Goal: Use online tool/utility: Utilize a website feature to perform a specific function

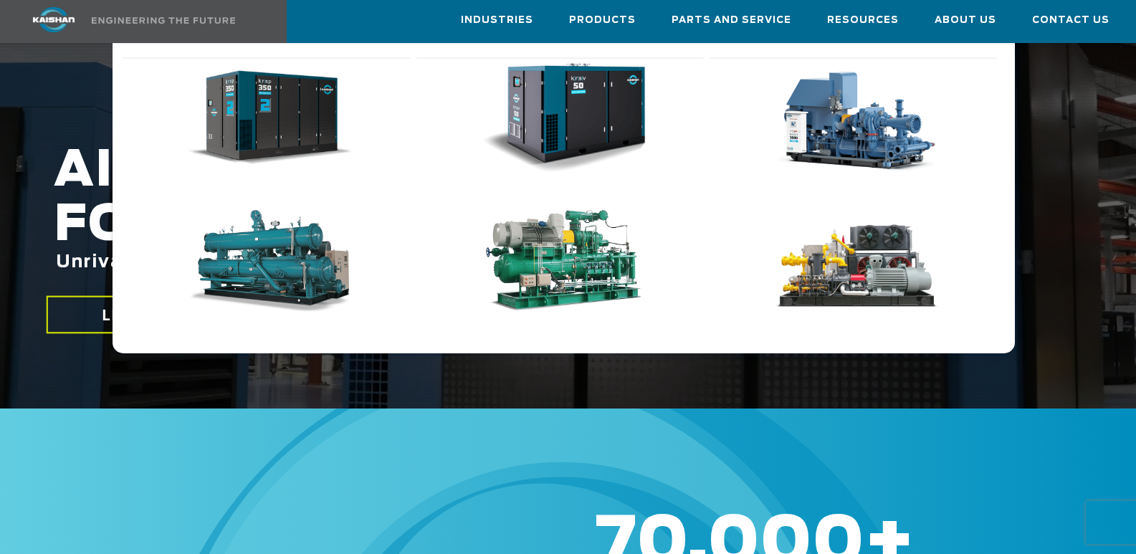
scroll to position [215, 0]
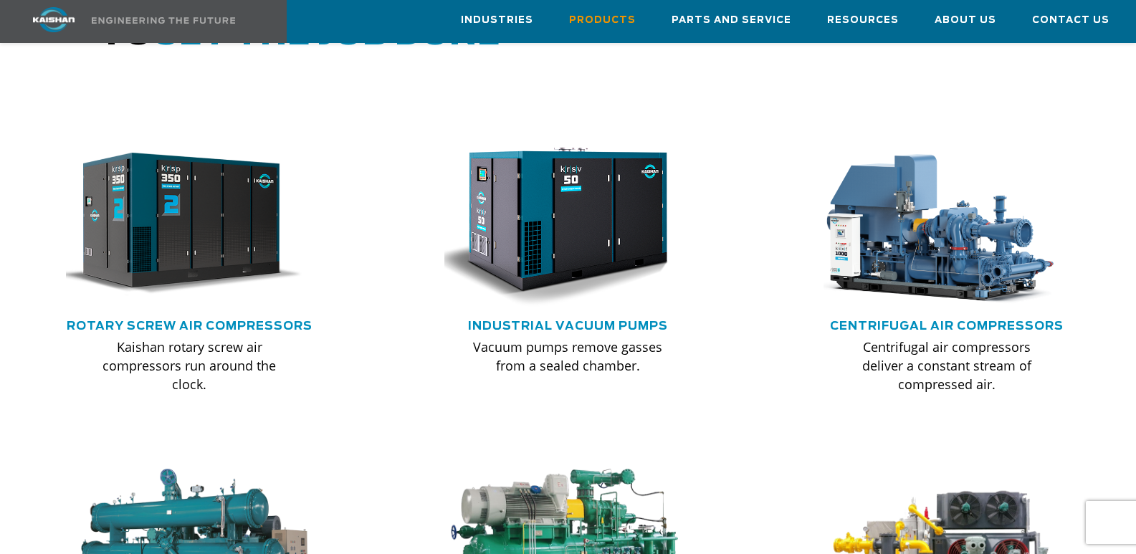
scroll to position [932, 0]
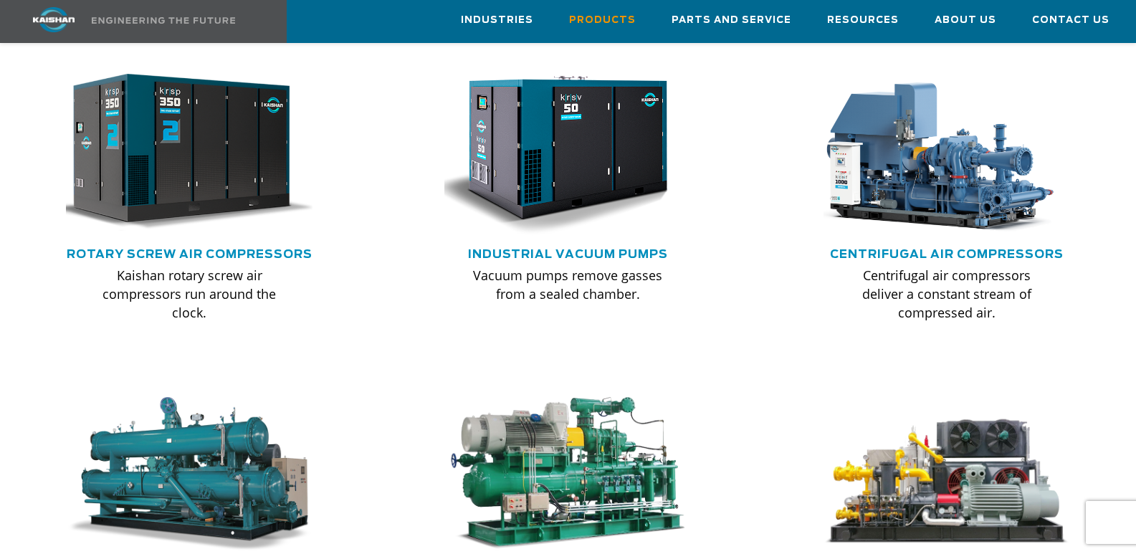
click at [182, 196] on img at bounding box center [179, 152] width 272 height 183
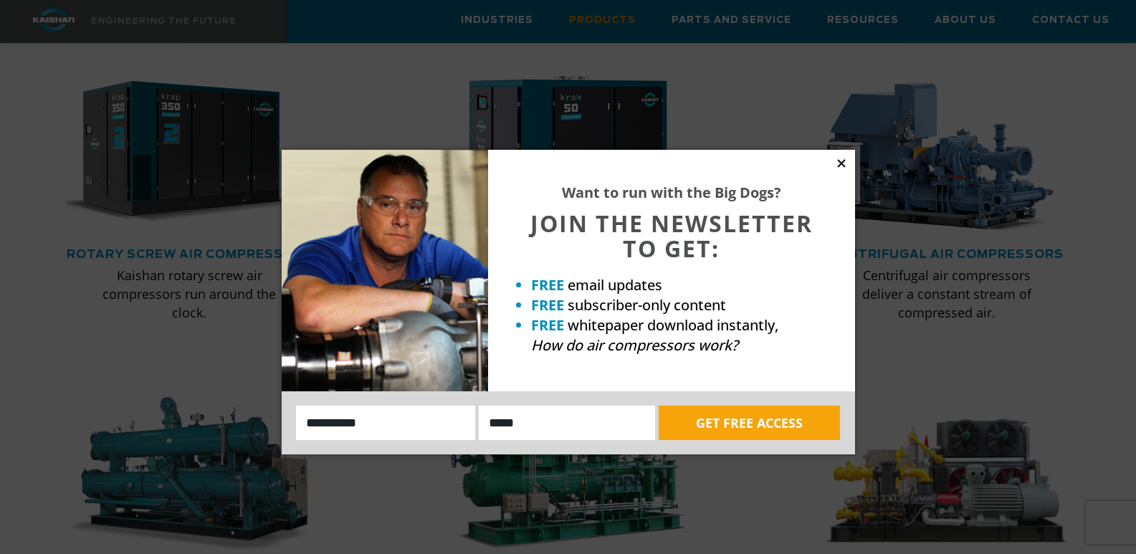
click at [845, 164] on icon at bounding box center [841, 163] width 13 height 13
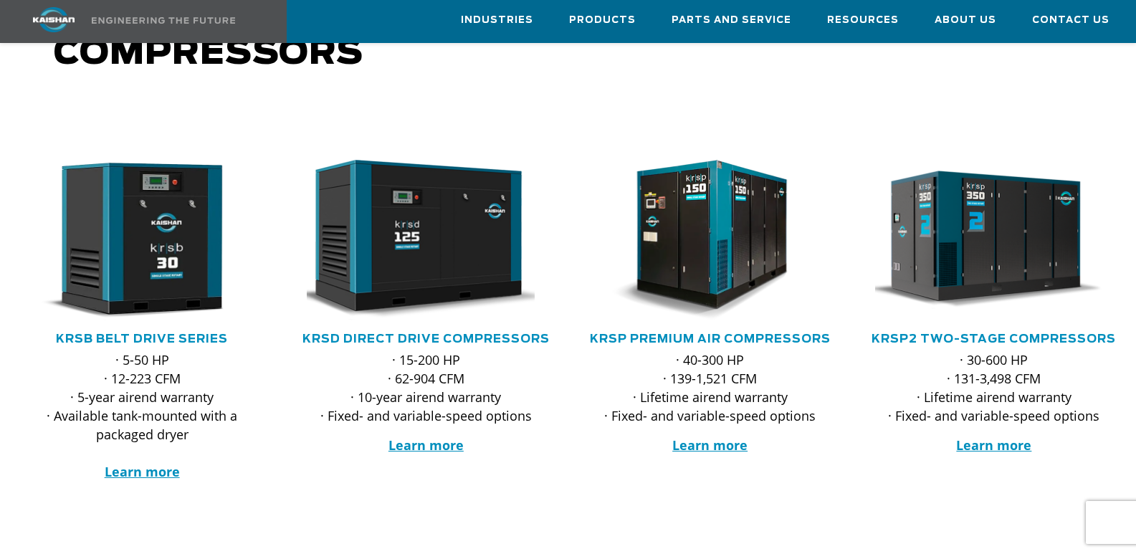
scroll to position [143, 0]
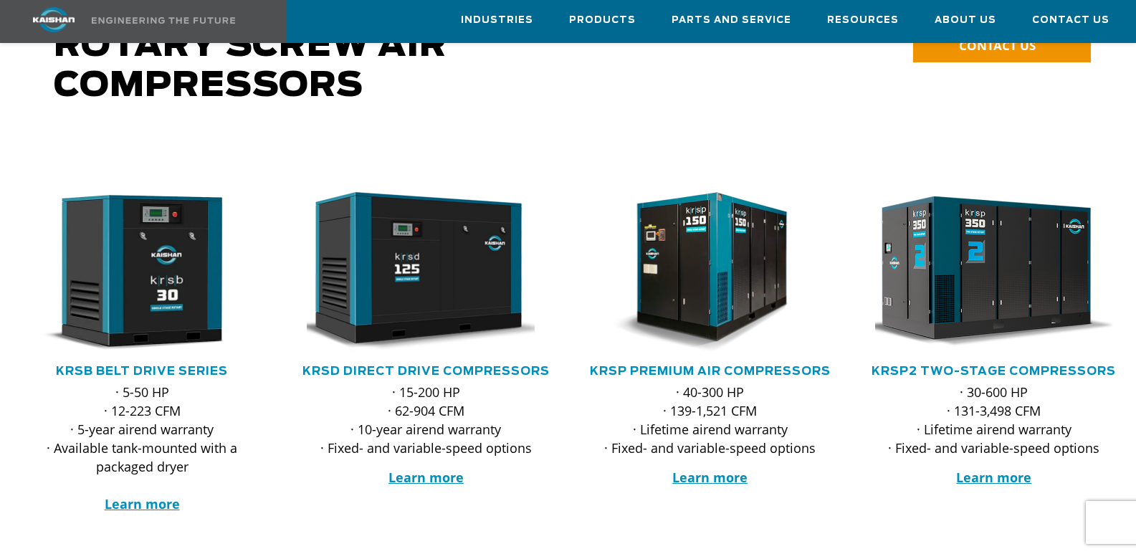
click at [997, 282] on img at bounding box center [983, 272] width 262 height 176
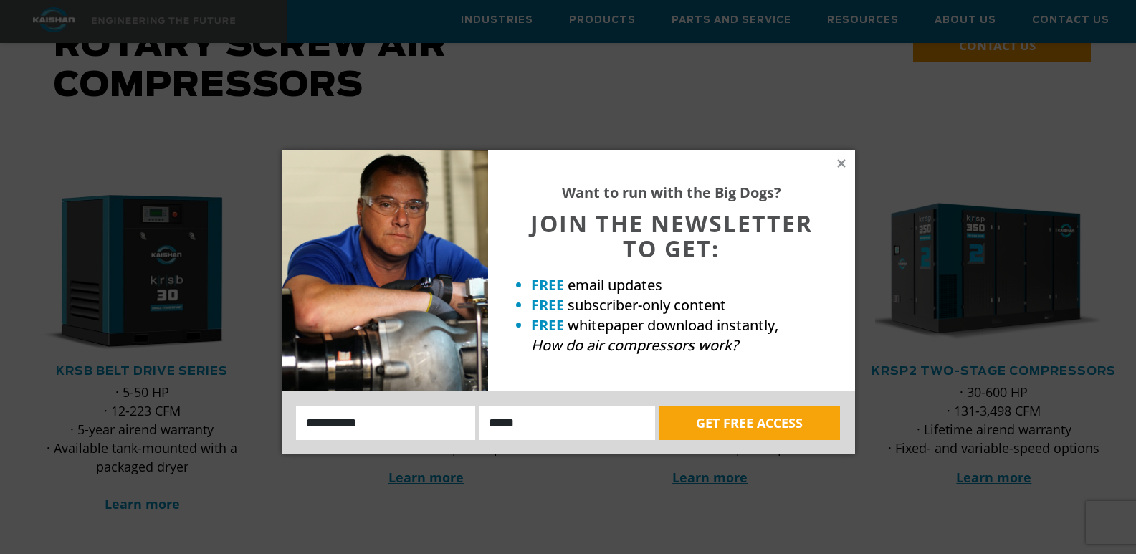
click at [840, 154] on div "Want to run with the Big Dogs? JOIN THE NEWSLETTER TO GET: FREE email updates F…" at bounding box center [671, 271] width 367 height 242
click at [841, 166] on icon at bounding box center [841, 163] width 13 height 13
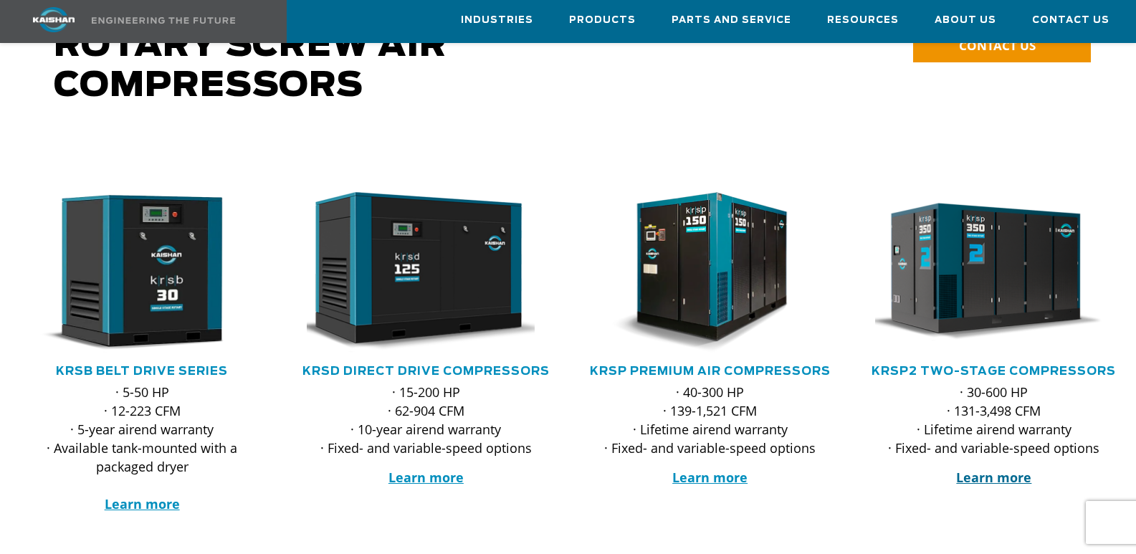
click at [999, 469] on strong "Learn more" at bounding box center [993, 477] width 75 height 17
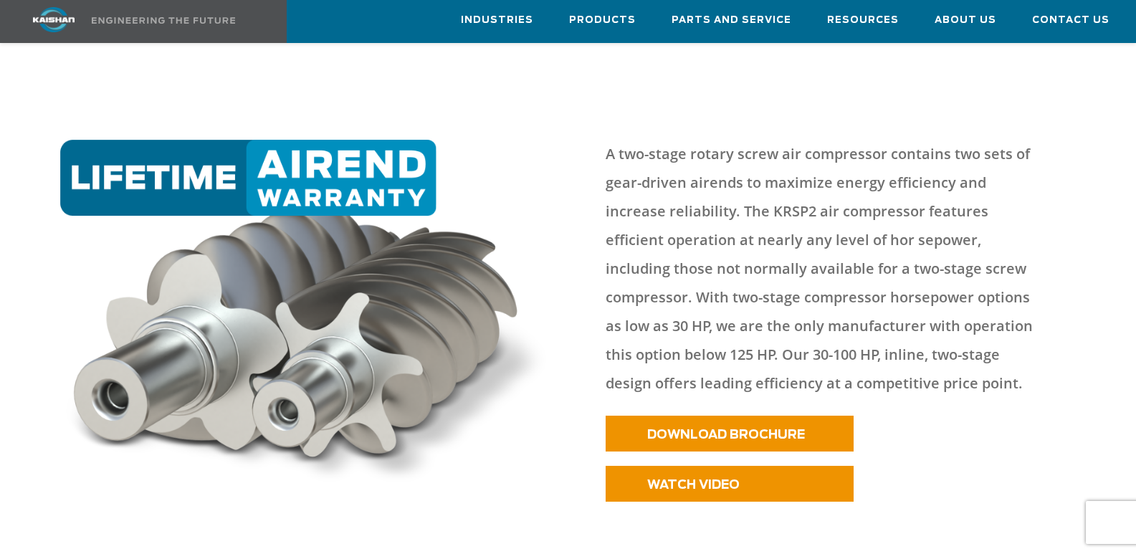
scroll to position [645, 0]
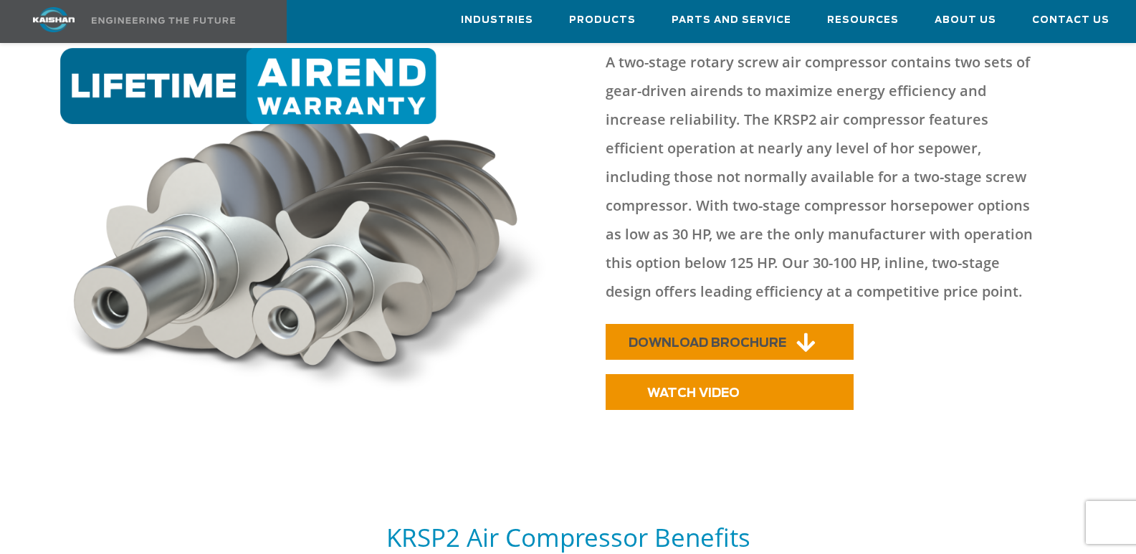
click at [731, 337] on span "DOWNLOAD BROCHURE" at bounding box center [708, 343] width 158 height 12
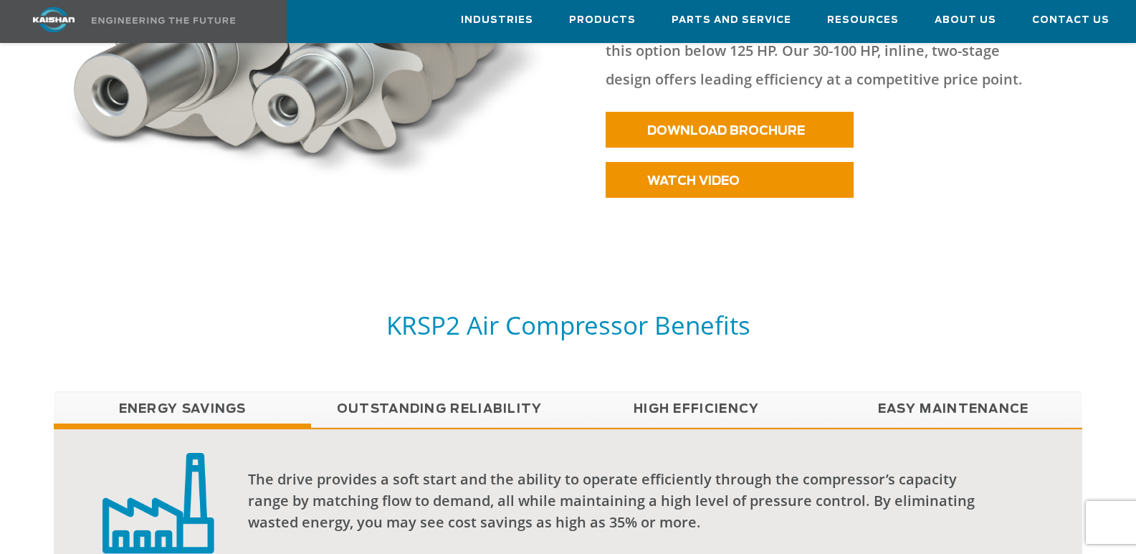
scroll to position [929, 0]
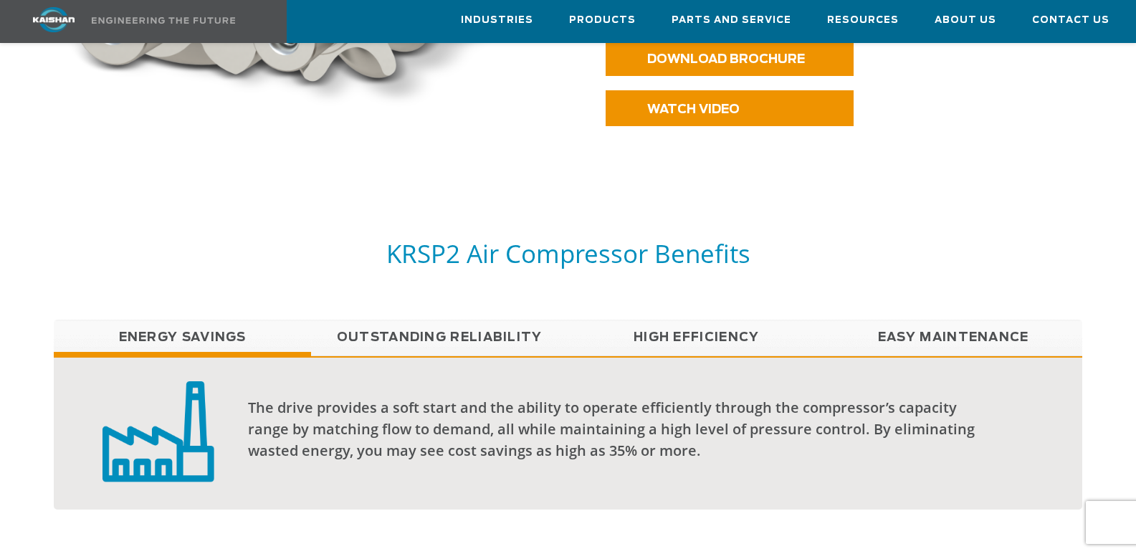
click at [450, 320] on link "Outstanding Reliability" at bounding box center [439, 338] width 257 height 36
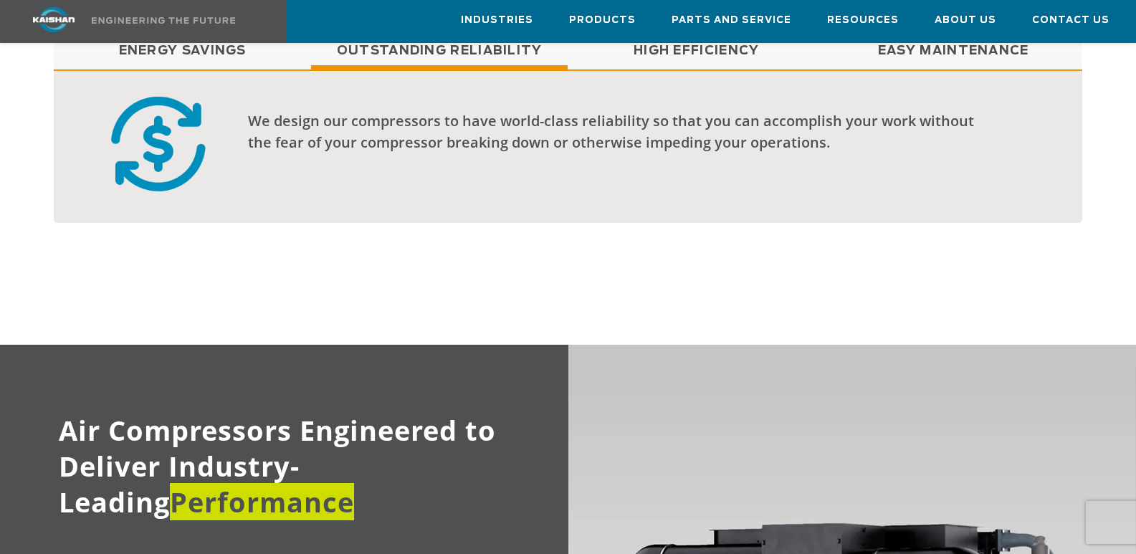
scroll to position [857, 0]
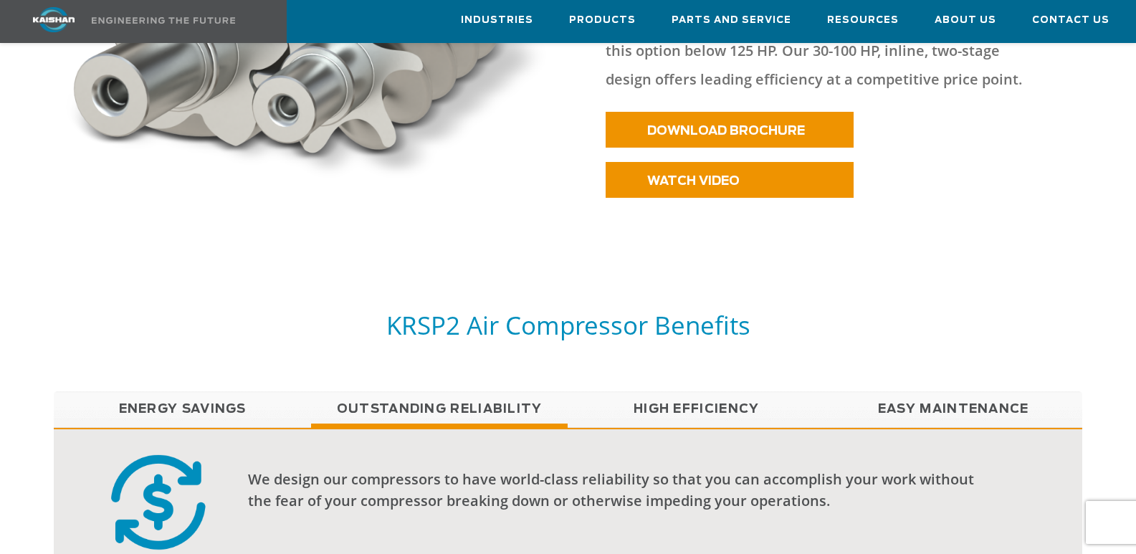
click at [703, 391] on link "High Efficiency" at bounding box center [696, 409] width 257 height 36
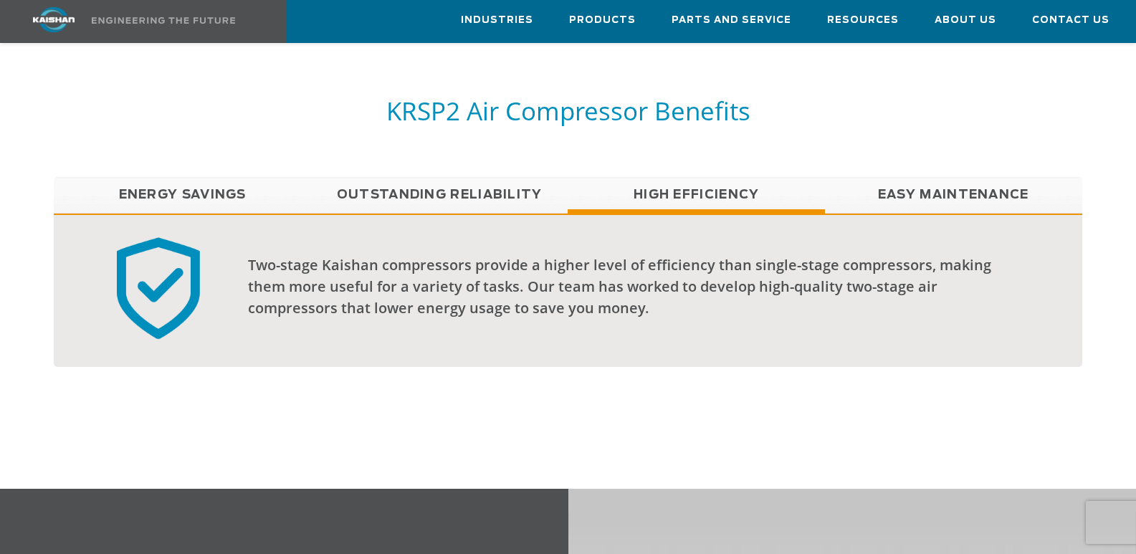
scroll to position [1073, 0]
click at [959, 176] on link "Easy Maintenance" at bounding box center [953, 194] width 257 height 36
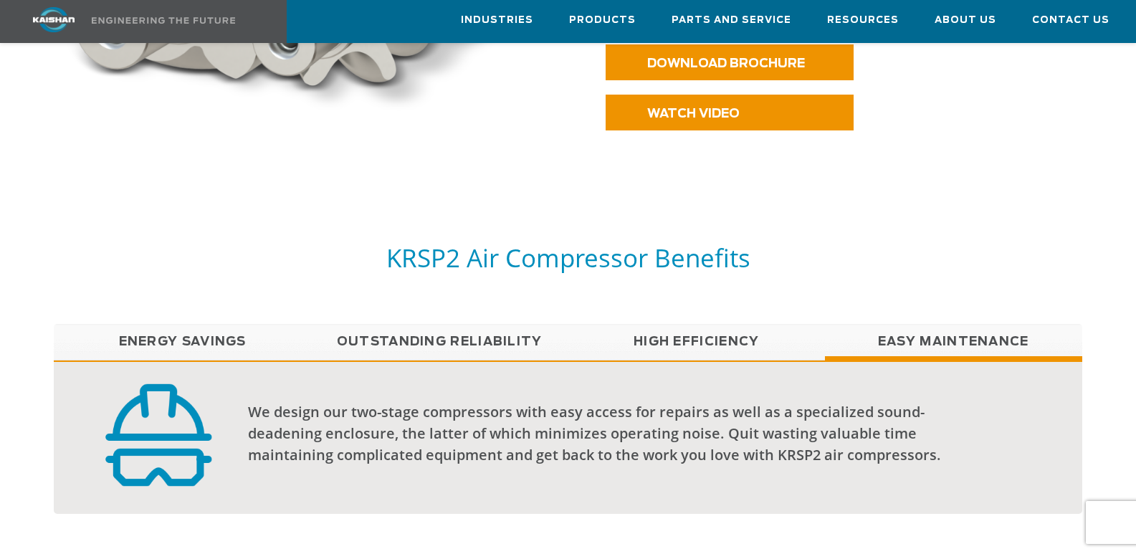
scroll to position [786, 0]
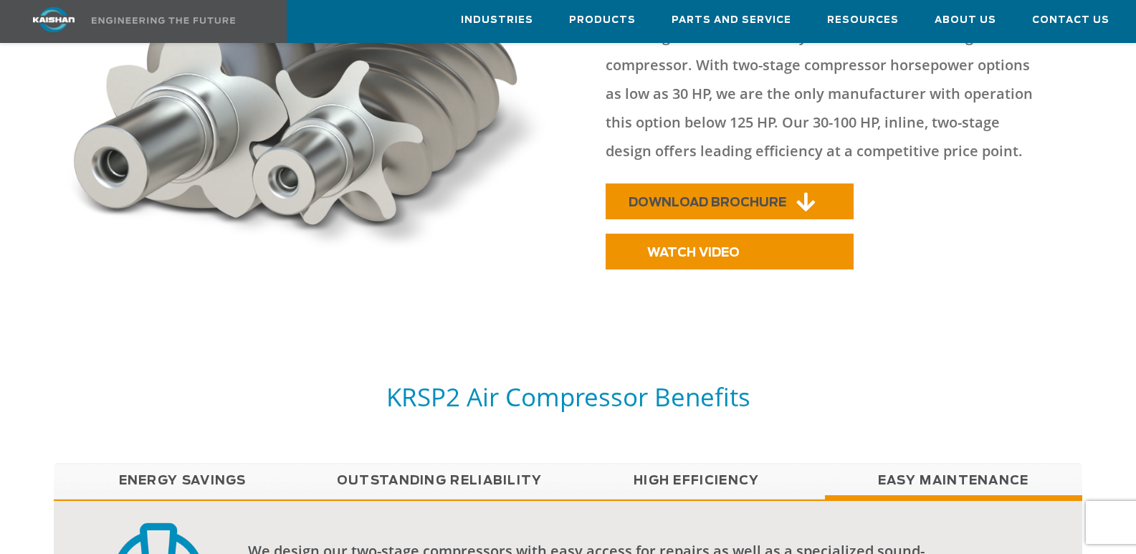
click at [720, 196] on span "DOWNLOAD BROCHURE" at bounding box center [708, 202] width 158 height 12
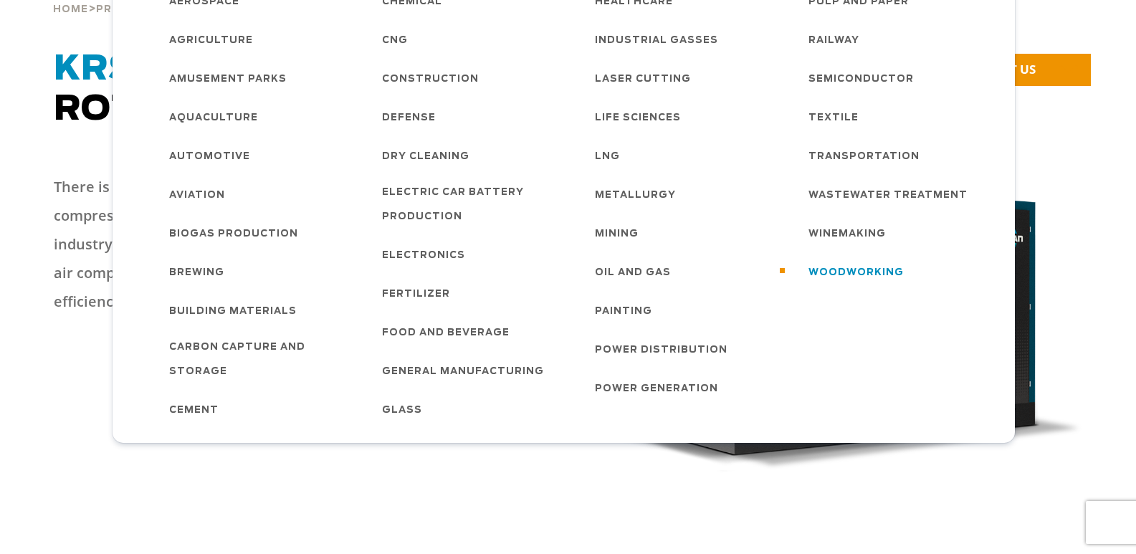
scroll to position [0, 0]
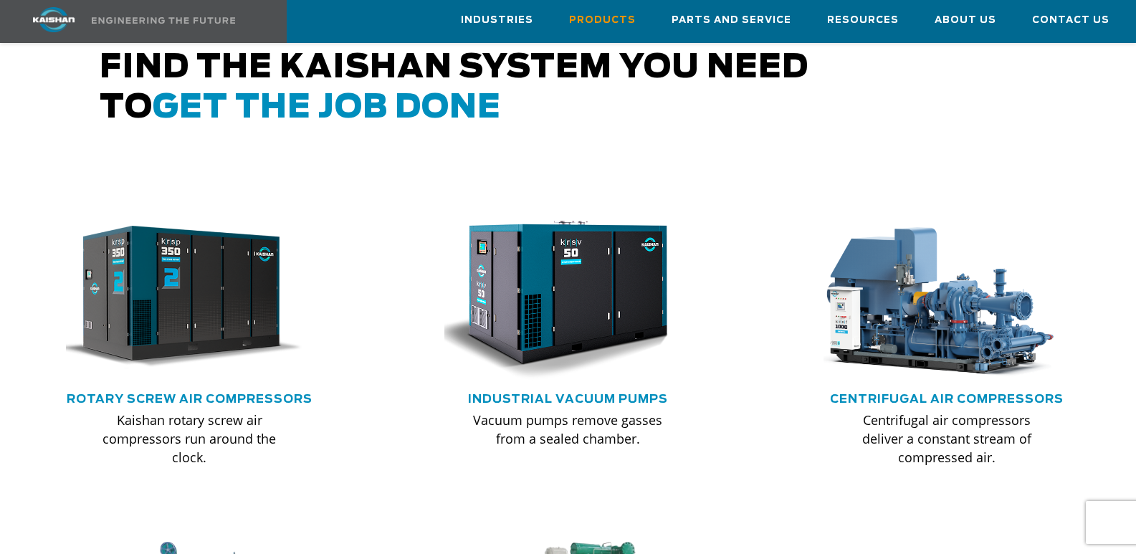
scroll to position [789, 0]
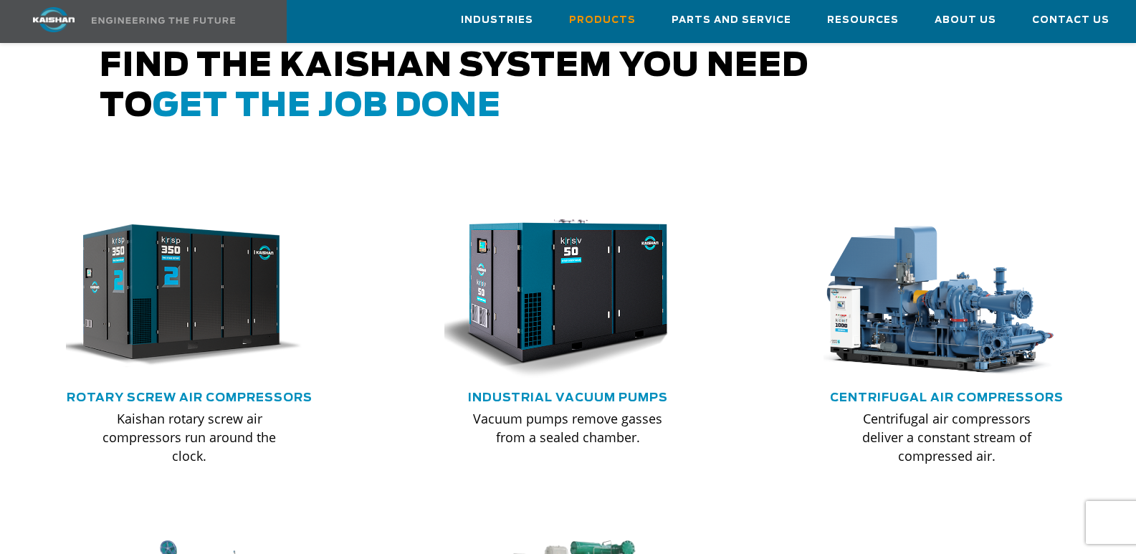
drag, startPoint x: 174, startPoint y: 378, endPoint x: 206, endPoint y: 361, distance: 35.6
click at [176, 392] on link "Rotary Screw Air Compressors" at bounding box center [190, 397] width 246 height 11
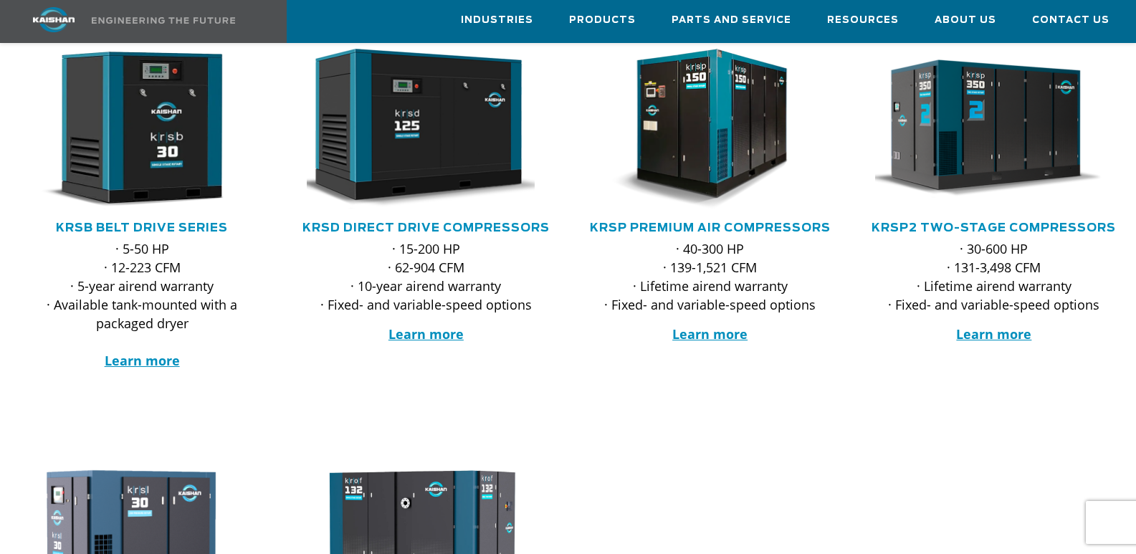
scroll to position [430, 0]
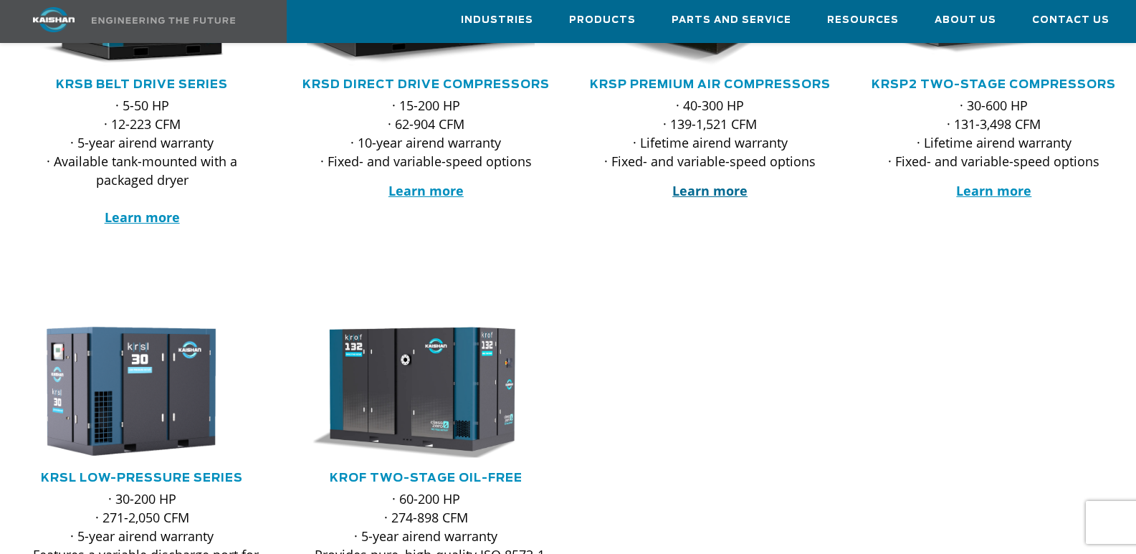
click at [717, 182] on strong "Learn more" at bounding box center [709, 190] width 75 height 17
click at [996, 182] on strong "Learn more" at bounding box center [993, 190] width 75 height 17
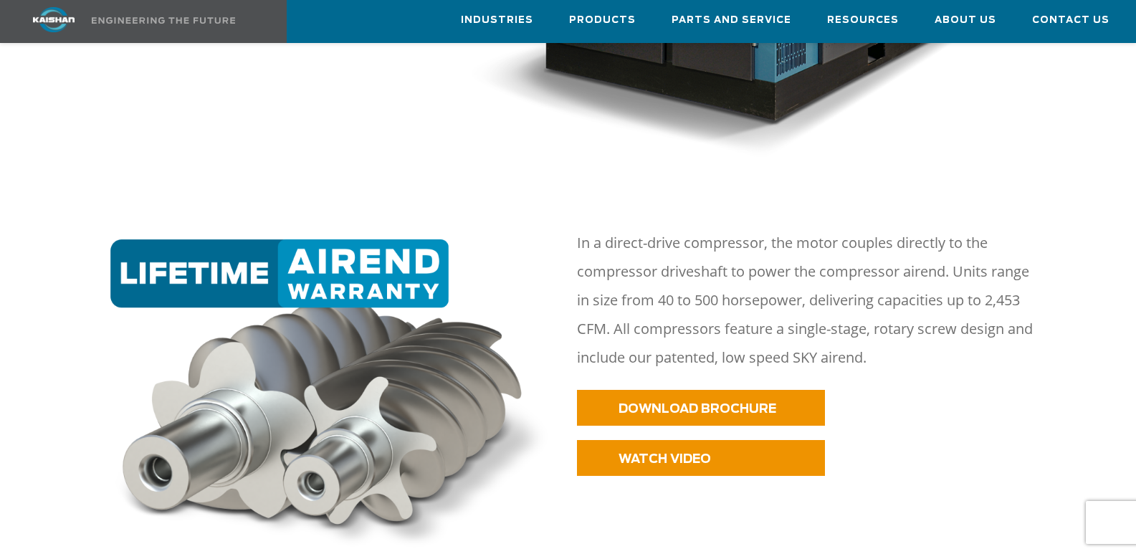
scroll to position [645, 0]
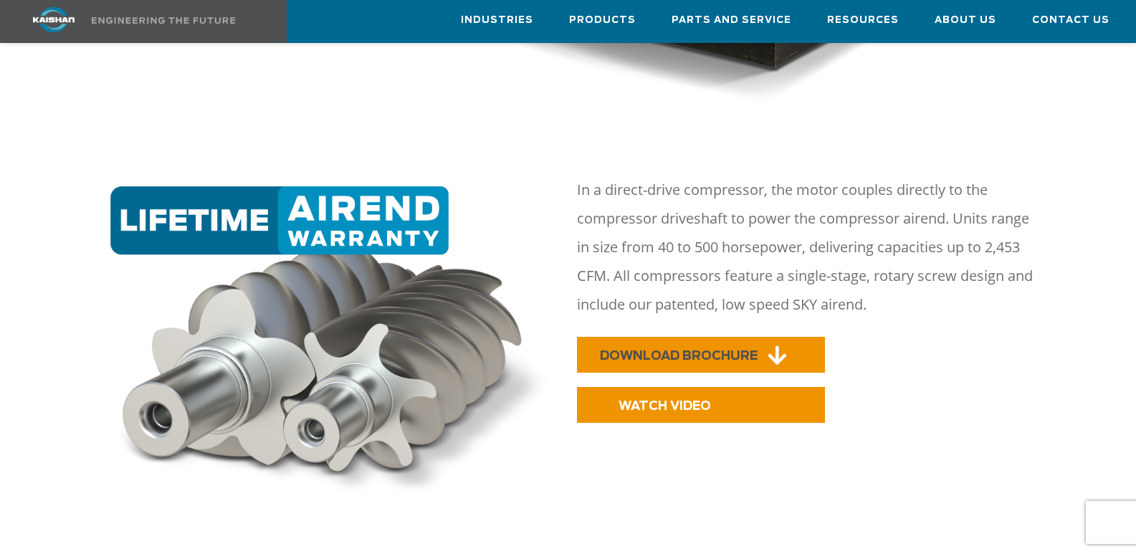
click at [685, 350] on span "DOWNLOAD BROCHURE" at bounding box center [679, 356] width 158 height 12
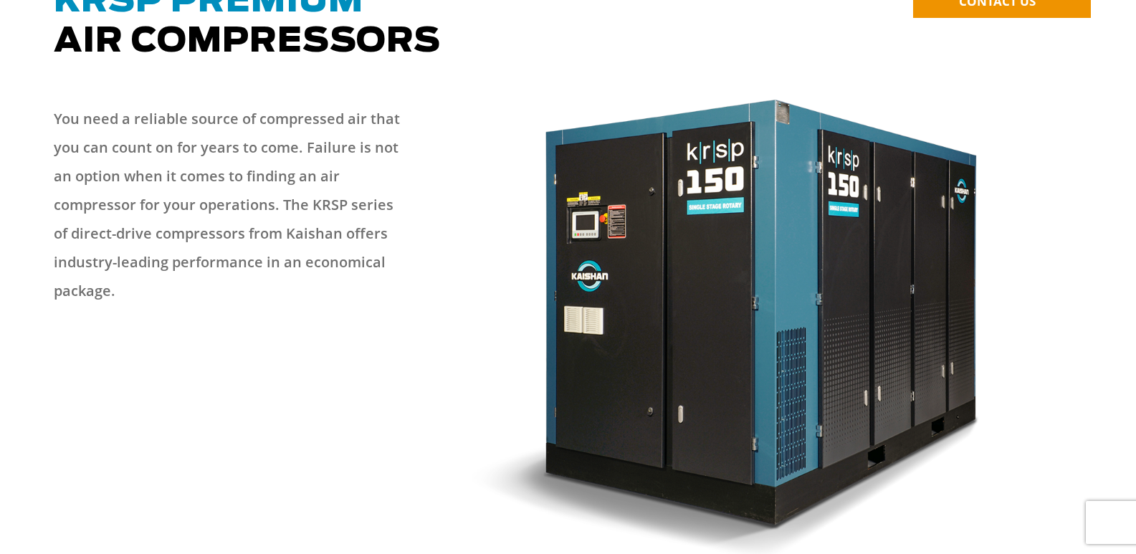
scroll to position [0, 0]
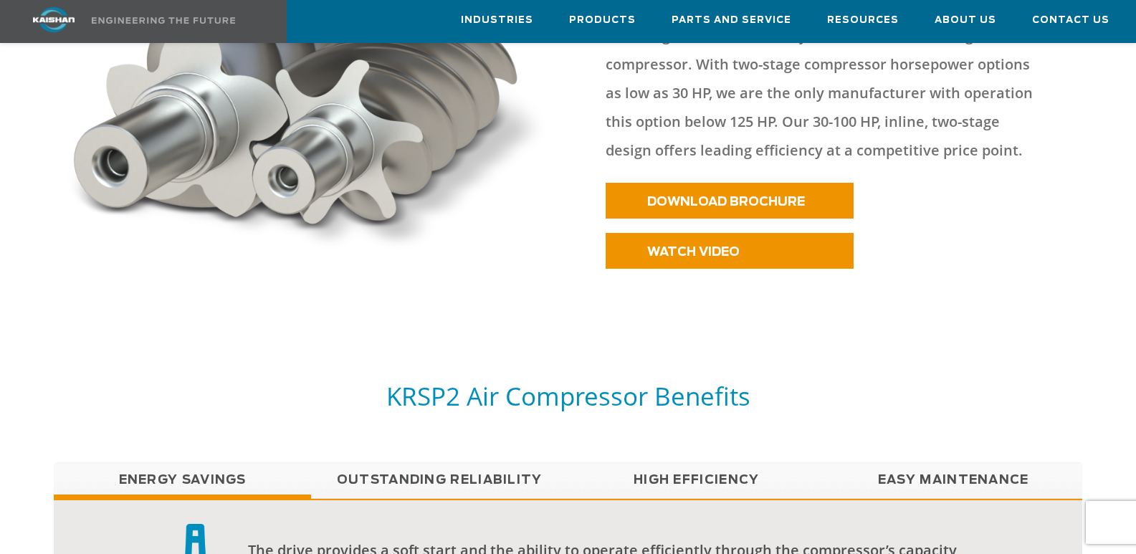
scroll to position [789, 0]
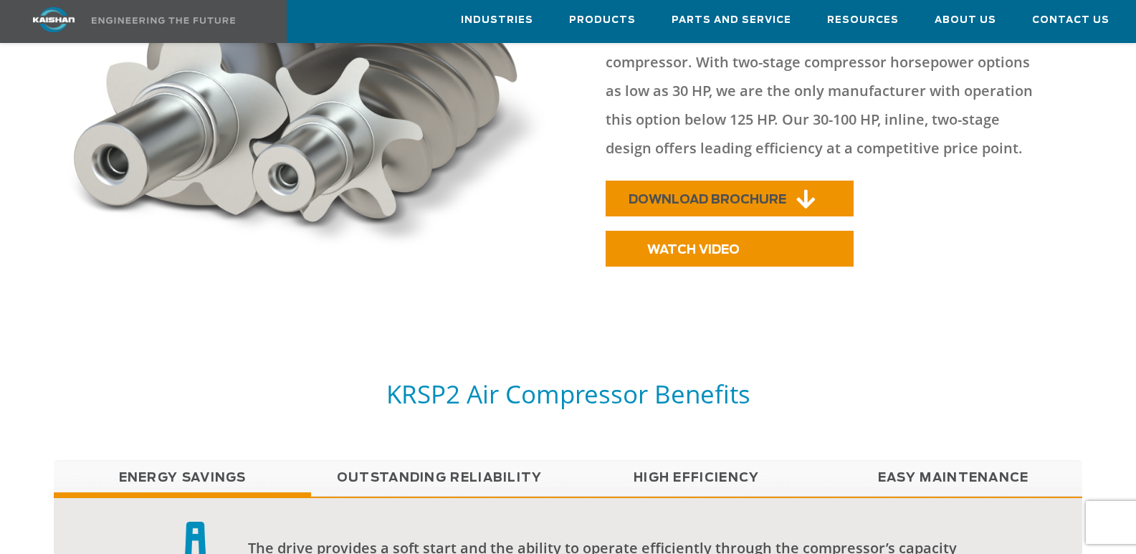
click at [719, 194] on span "DOWNLOAD BROCHURE" at bounding box center [708, 200] width 158 height 12
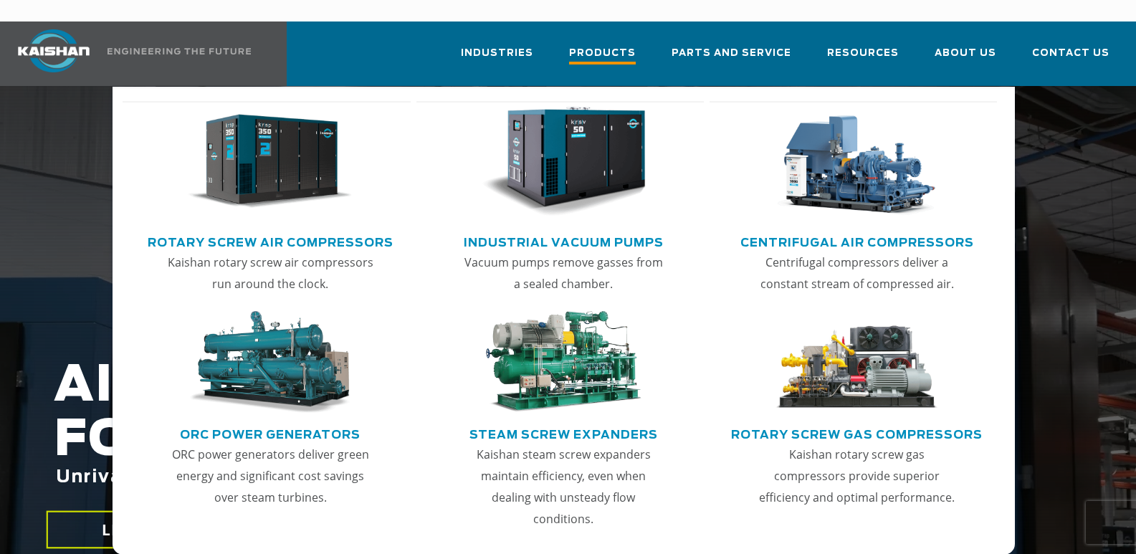
click at [612, 45] on span "Products" at bounding box center [602, 54] width 67 height 19
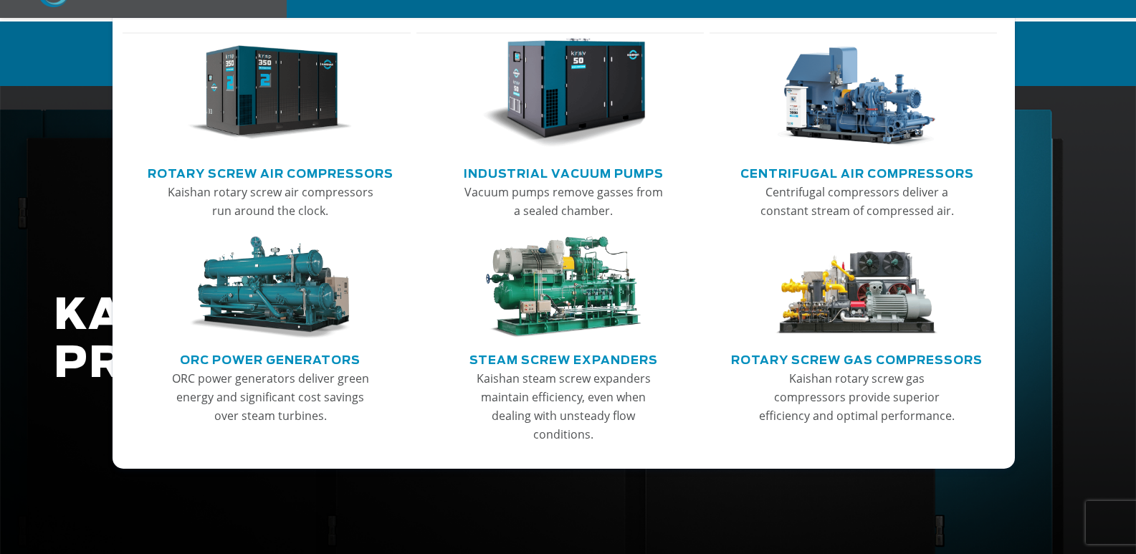
scroll to position [72, 0]
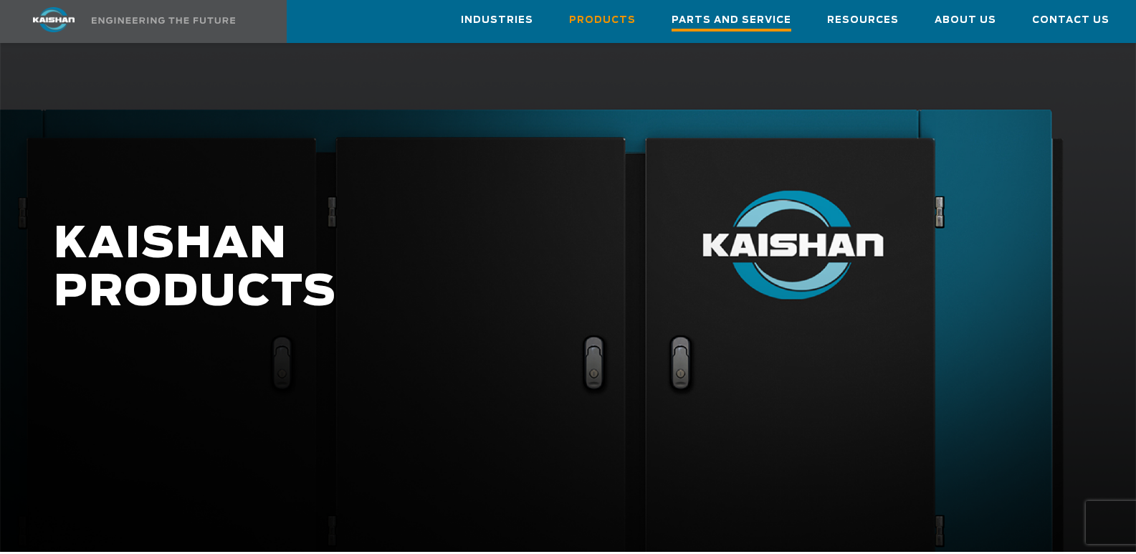
click at [736, 16] on span "Parts and Service" at bounding box center [732, 21] width 120 height 19
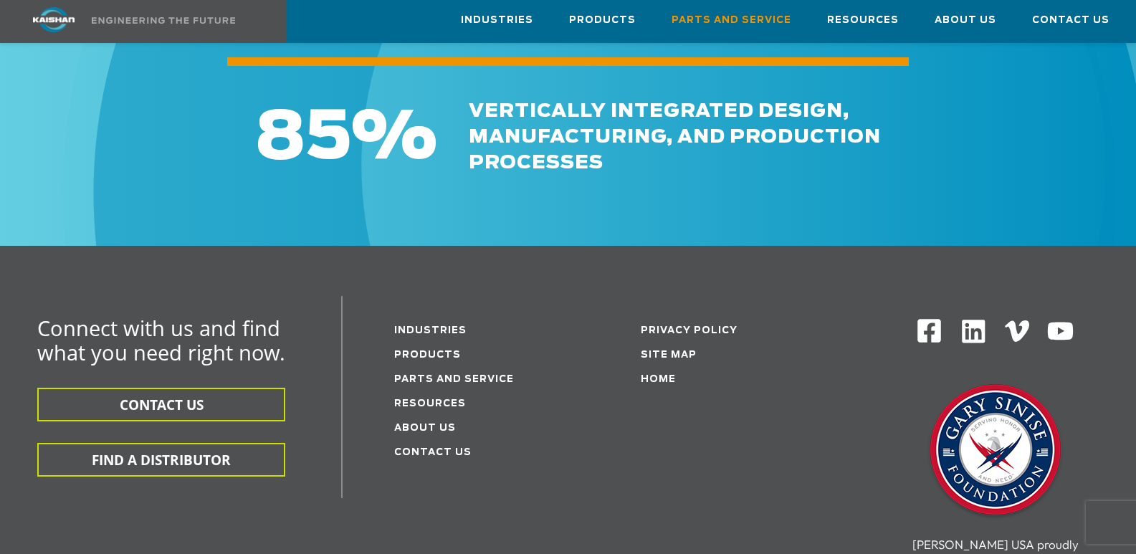
scroll to position [1792, 0]
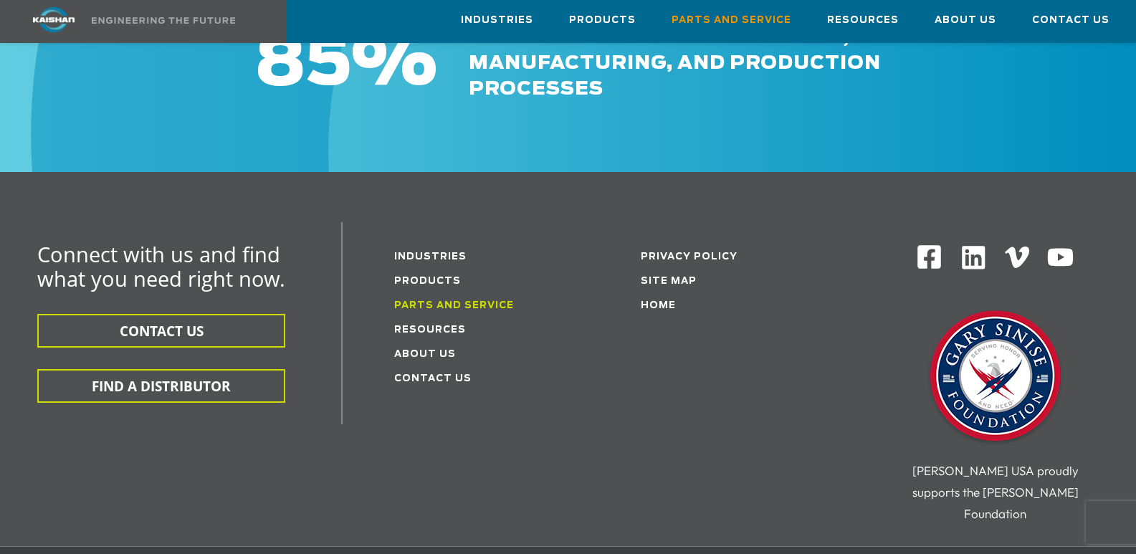
click at [439, 301] on link "Parts and service" at bounding box center [454, 305] width 120 height 9
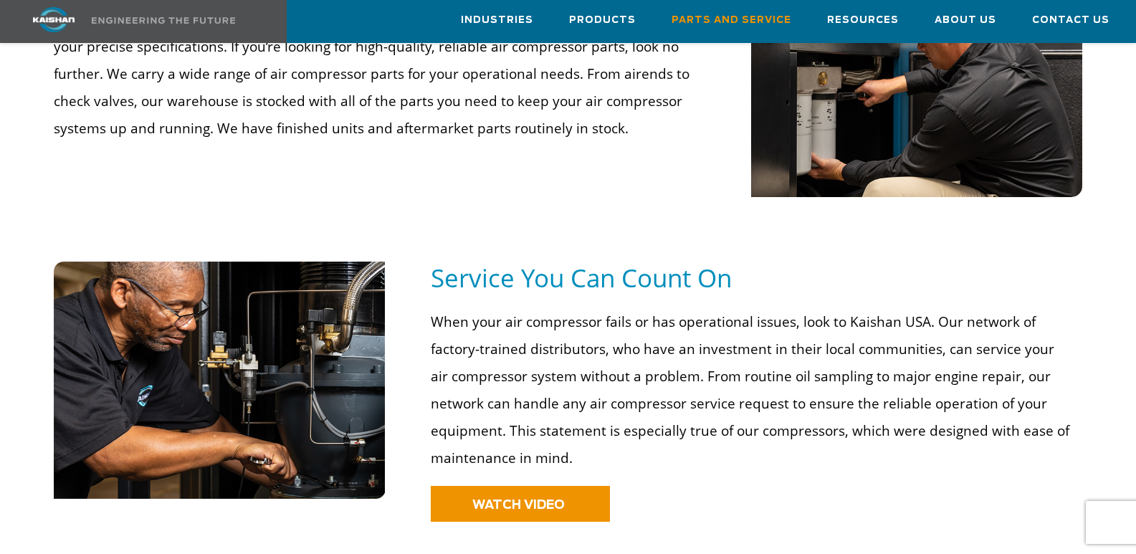
scroll to position [717, 0]
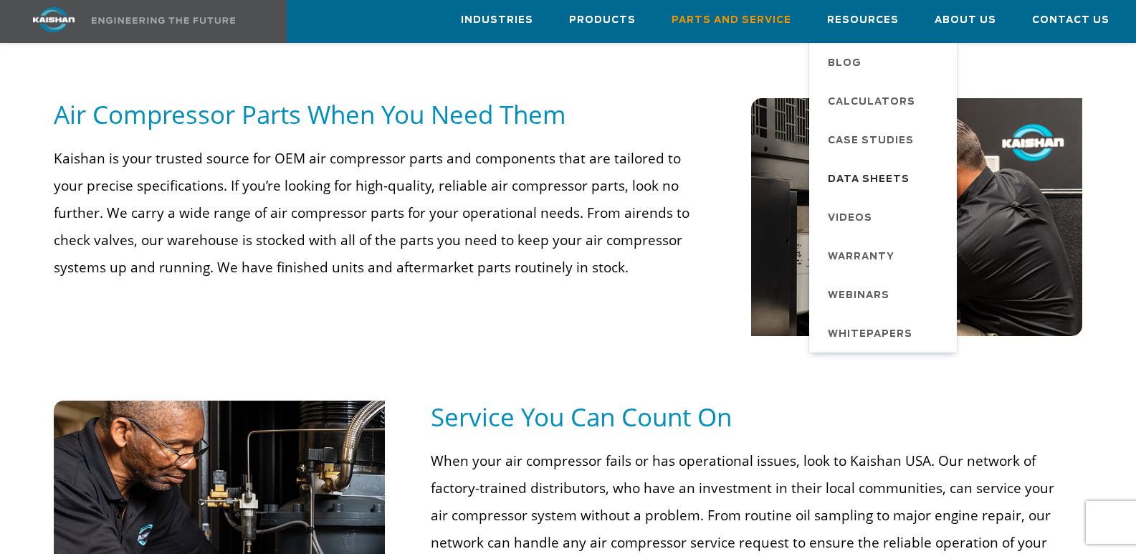
click at [881, 178] on span "Data Sheets" at bounding box center [869, 180] width 82 height 24
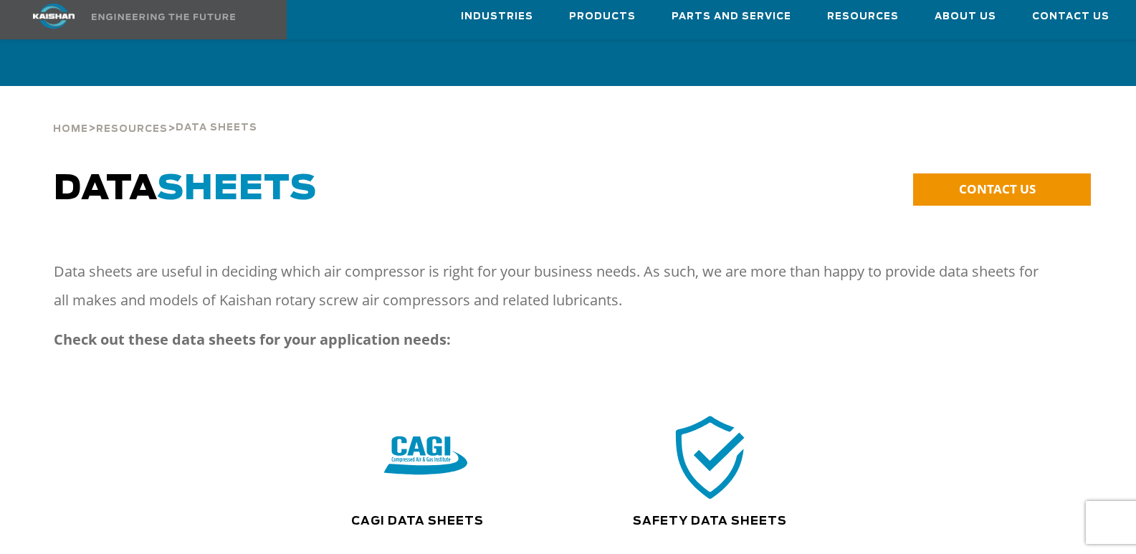
scroll to position [143, 0]
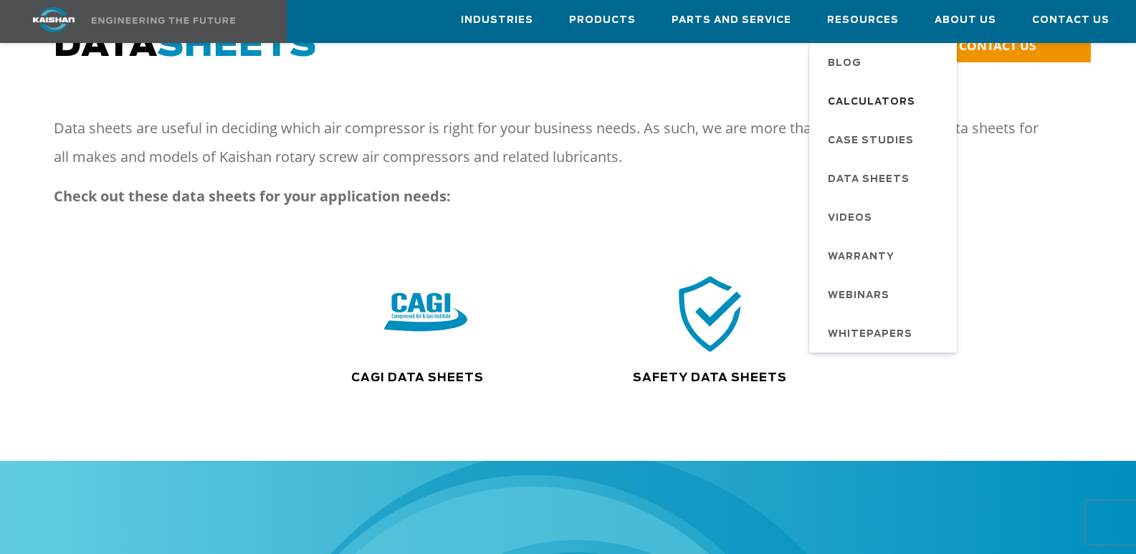
click at [887, 104] on span "Calculators" at bounding box center [871, 102] width 87 height 24
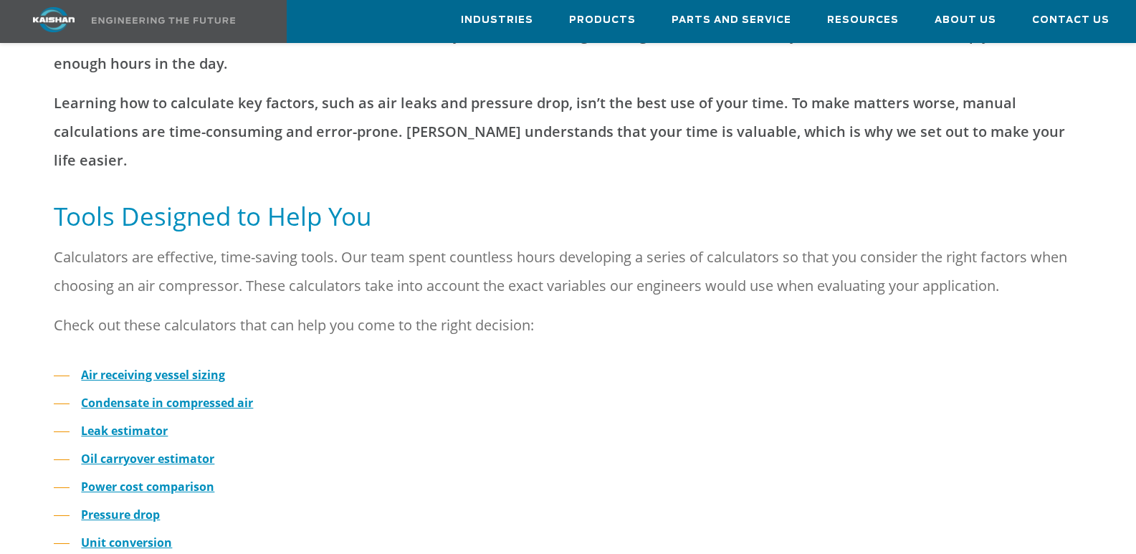
scroll to position [280, 0]
click at [135, 451] on strong "Oil carryover estimator" at bounding box center [147, 459] width 133 height 16
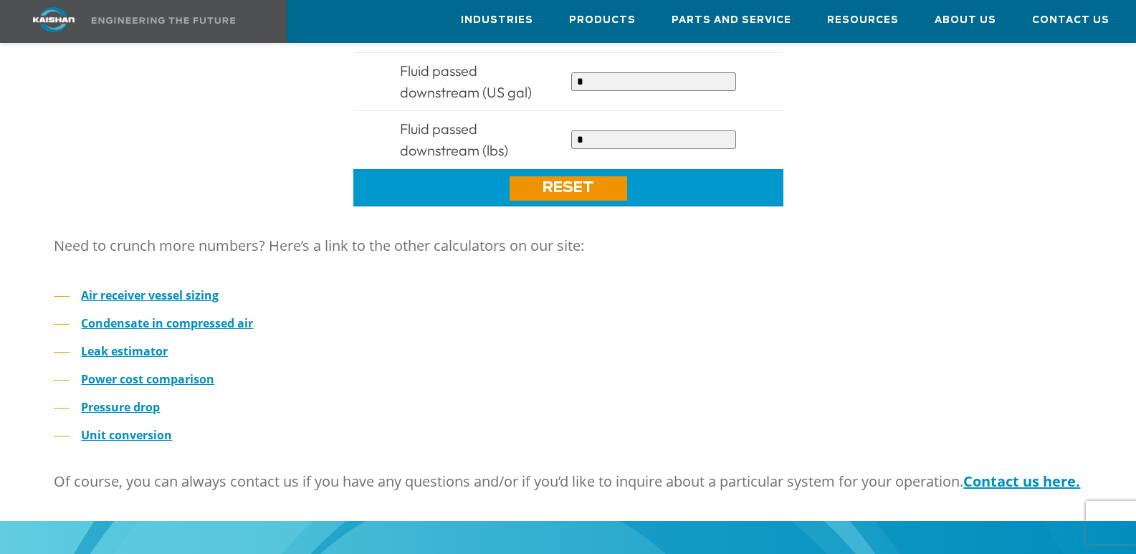
scroll to position [1075, 0]
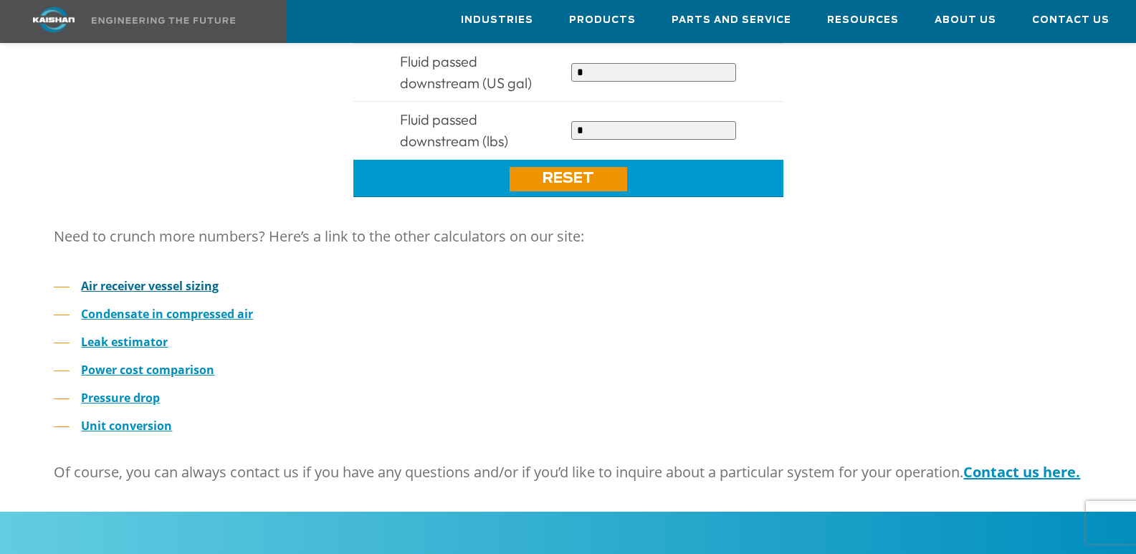
click at [136, 278] on strong "Air receiver vessel sizing" at bounding box center [150, 286] width 138 height 16
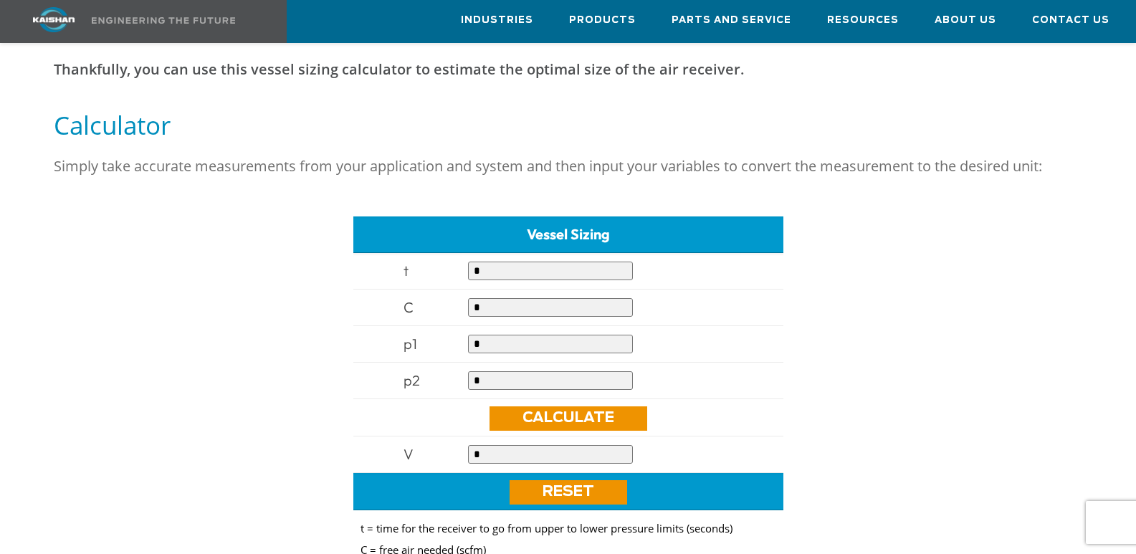
scroll to position [459, 0]
